Goal: Task Accomplishment & Management: Complete application form

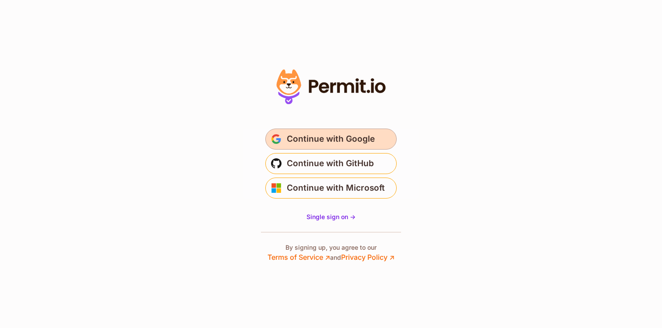
click at [310, 133] on span "Continue with Google" at bounding box center [331, 139] width 88 height 14
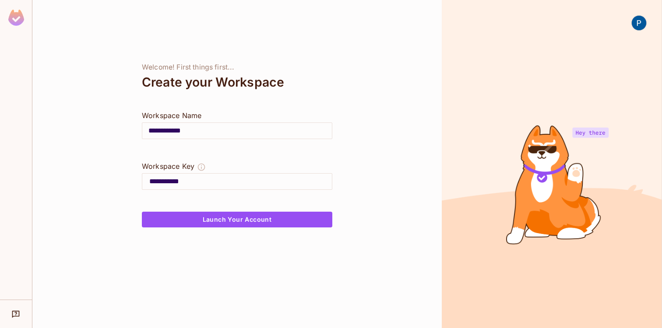
click at [275, 132] on input "**********" at bounding box center [237, 131] width 190 height 25
click at [131, 105] on div "**********" at bounding box center [236, 164] width 409 height 328
